Goal: Submit feedback/report problem

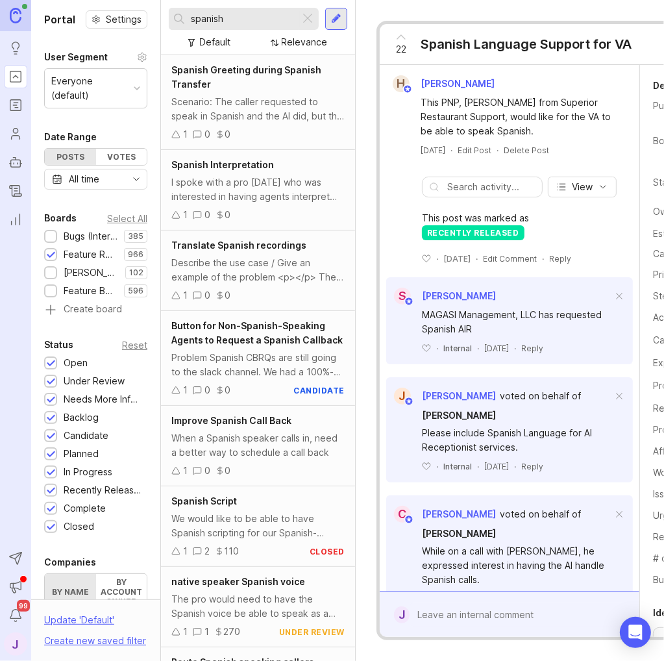
click at [54, 235] on div at bounding box center [51, 238] width 8 height 10
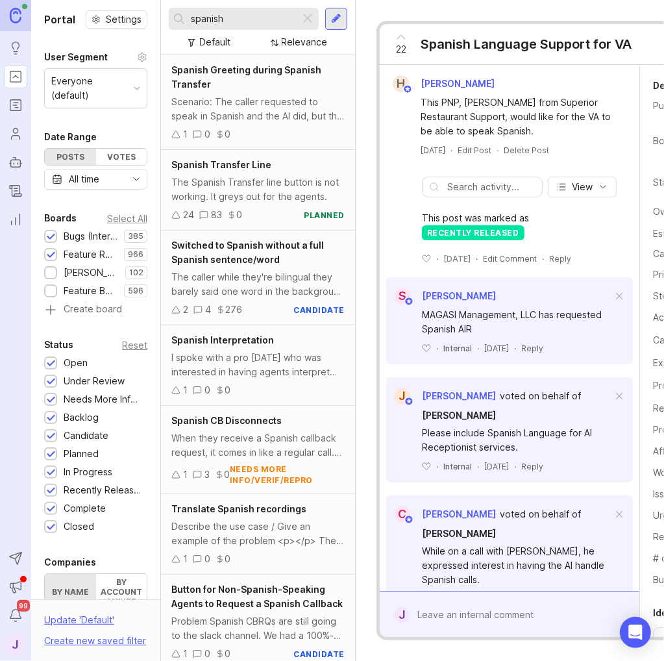
click at [301, 19] on div at bounding box center [308, 18] width 16 height 17
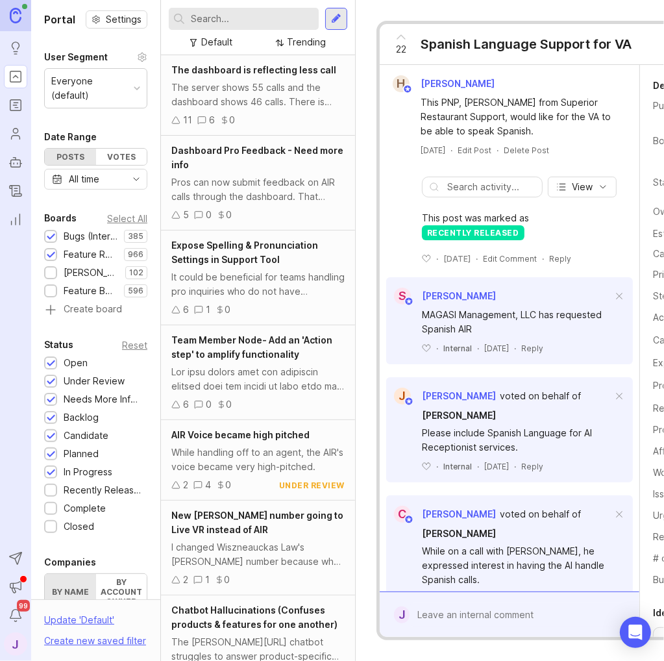
click at [279, 24] on input "text" at bounding box center [252, 19] width 123 height 14
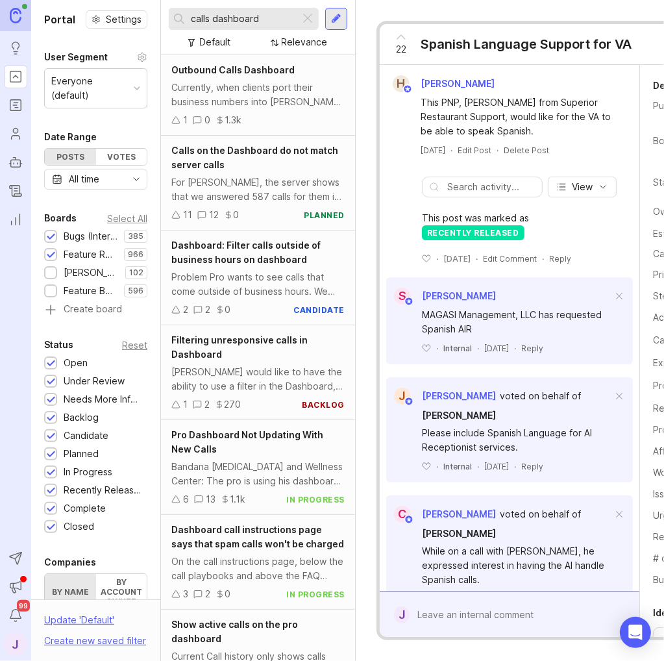
type input "calls dashboard"
click at [309, 171] on div "Calls on the Dashboard do not match server calls" at bounding box center [257, 158] width 173 height 29
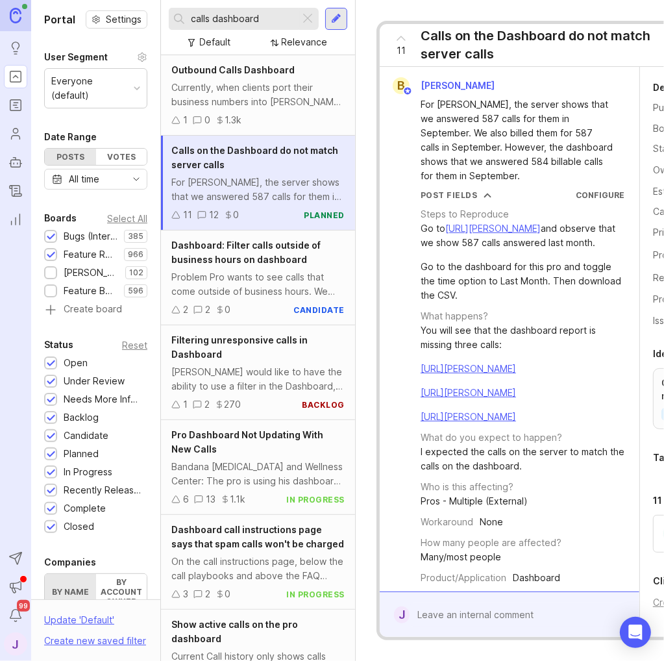
click at [53, 253] on div at bounding box center [51, 256] width 8 height 10
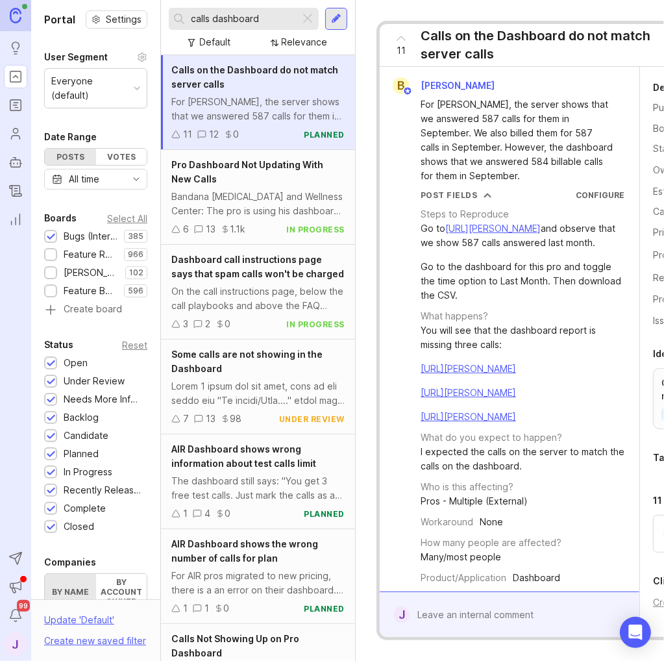
click at [274, 116] on div "For [PERSON_NAME], the server shows that we answered 587 calls for them in Sept…" at bounding box center [257, 109] width 173 height 29
click at [291, 403] on div at bounding box center [257, 393] width 173 height 29
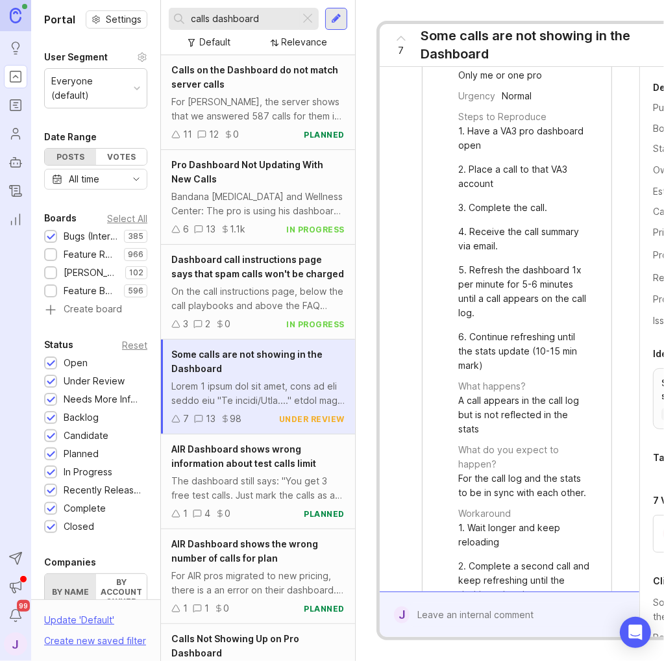
scroll to position [2468, 0]
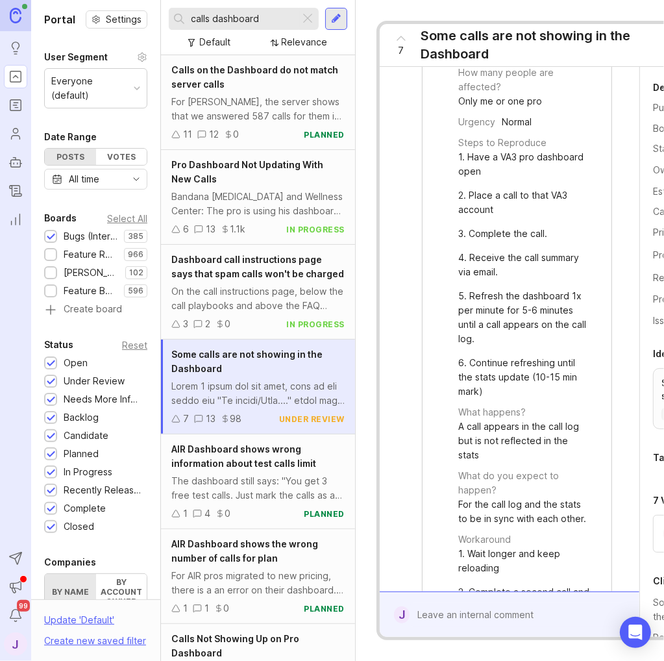
click at [486, 603] on div at bounding box center [519, 615] width 218 height 24
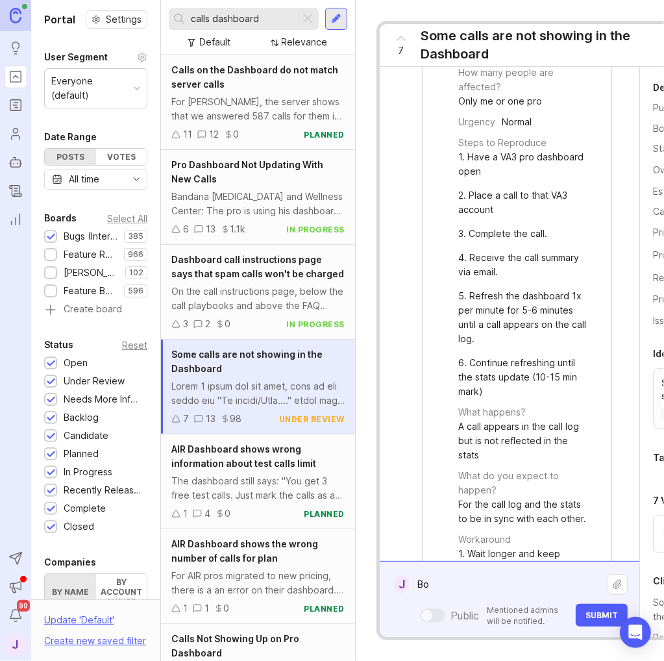
type textarea "B"
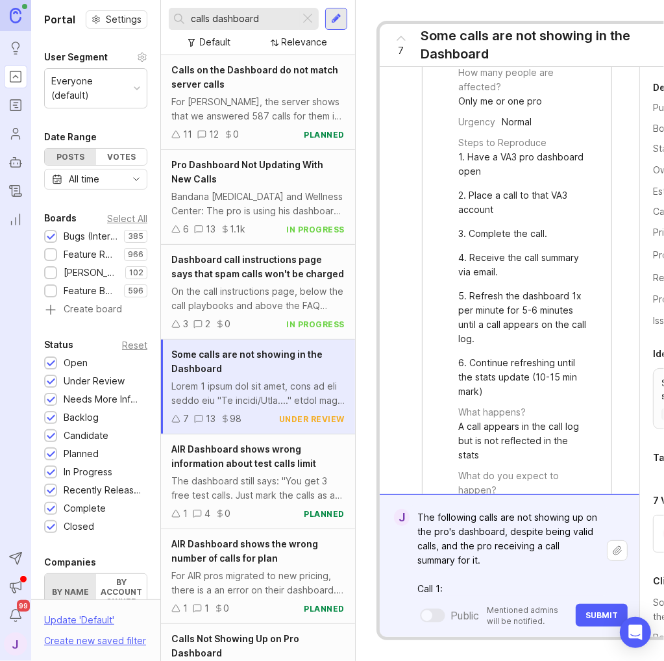
click at [500, 564] on textarea "The following calls are not showing up on the pro's dashboard, despite being va…" at bounding box center [508, 550] width 197 height 91
paste textarea "[URL][PERSON_NAME]"
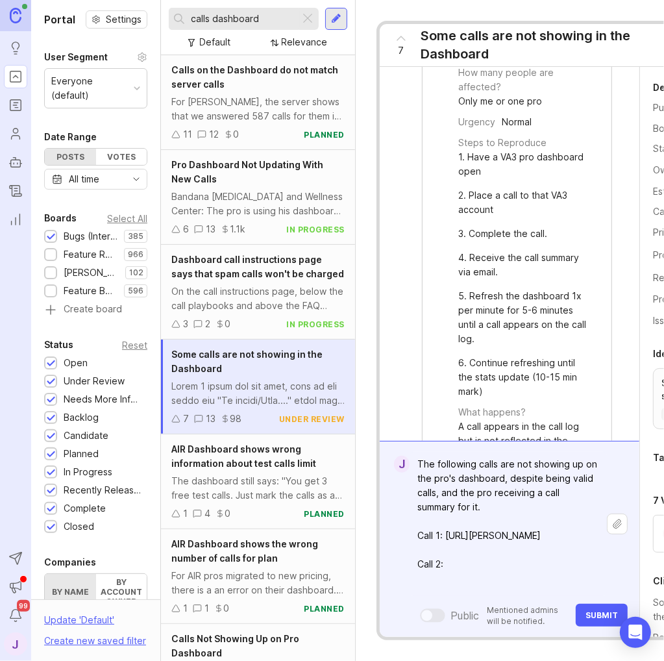
click at [479, 568] on textarea "The following calls are not showing up on the pro's dashboard, despite being va…" at bounding box center [508, 524] width 197 height 144
paste textarea "[URL][PERSON_NAME]"
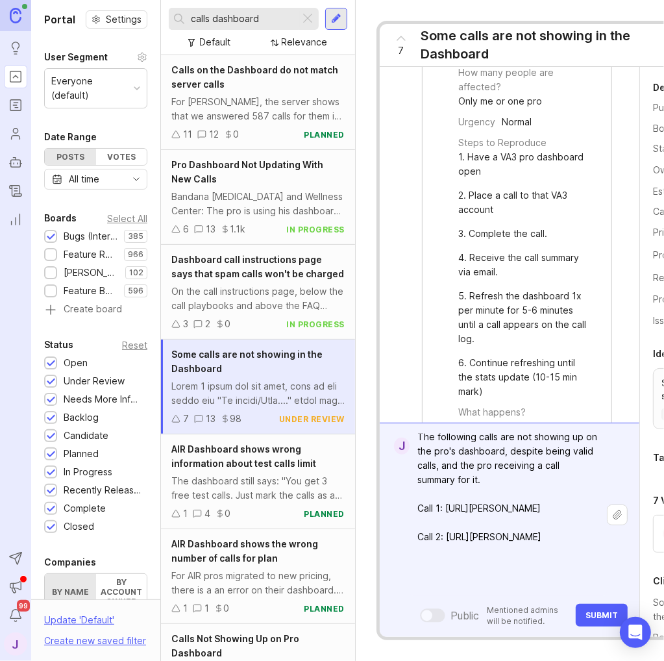
type textarea "The following calls are not showing up on the pro's dashboard, despite being va…"
click at [604, 610] on span "Submit" at bounding box center [602, 615] width 32 height 10
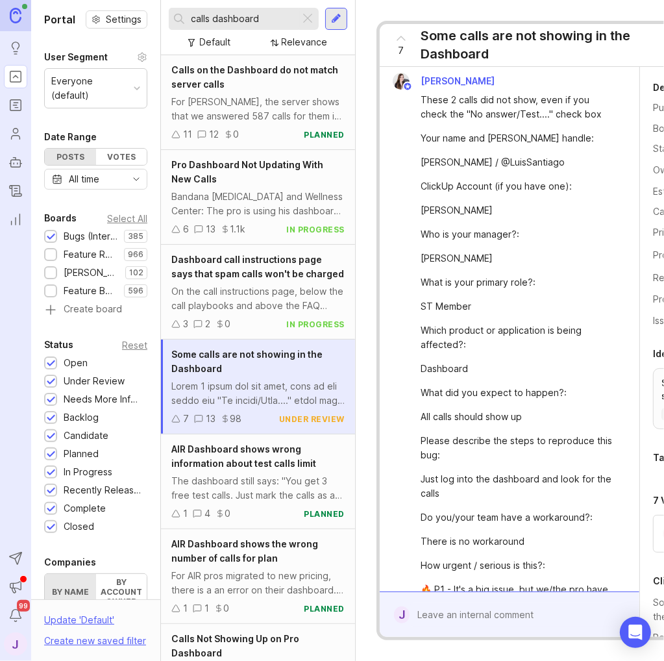
scroll to position [0, 0]
